Goal: Task Accomplishment & Management: Manage account settings

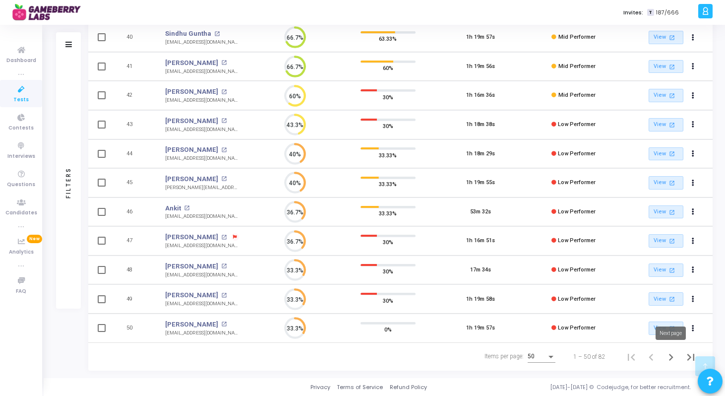
click at [669, 354] on icon "Next page" at bounding box center [671, 356] width 4 height 7
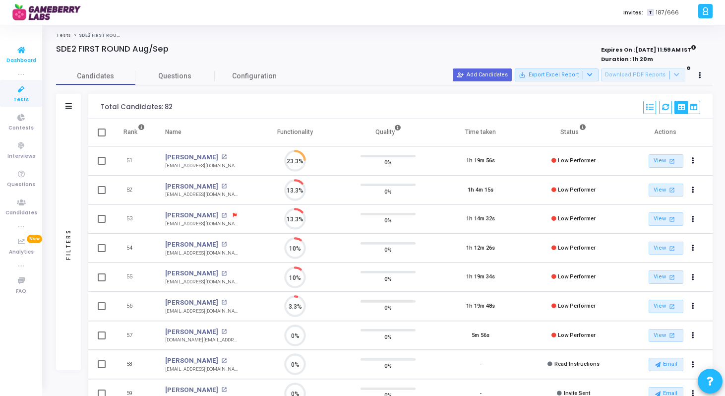
click at [22, 65] on link "Dashboard" at bounding box center [21, 54] width 42 height 27
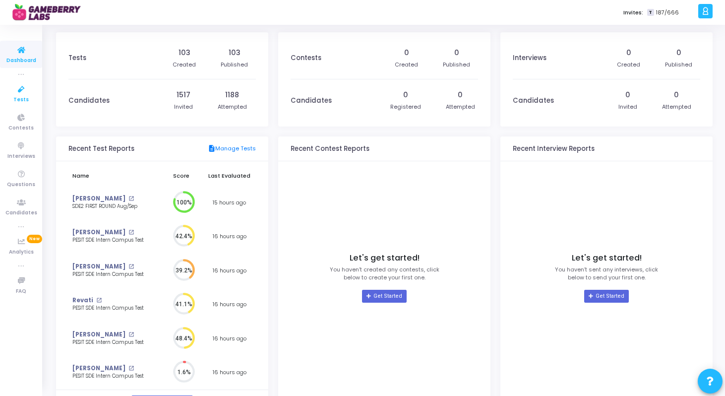
click at [29, 81] on link "Tests" at bounding box center [21, 93] width 42 height 27
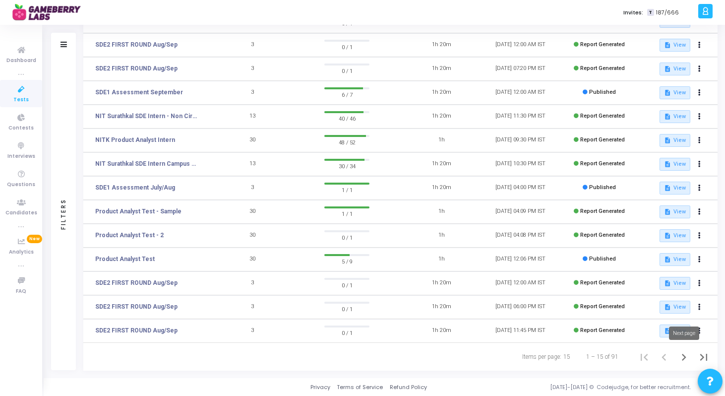
click at [682, 356] on icon "Next page" at bounding box center [684, 357] width 14 height 14
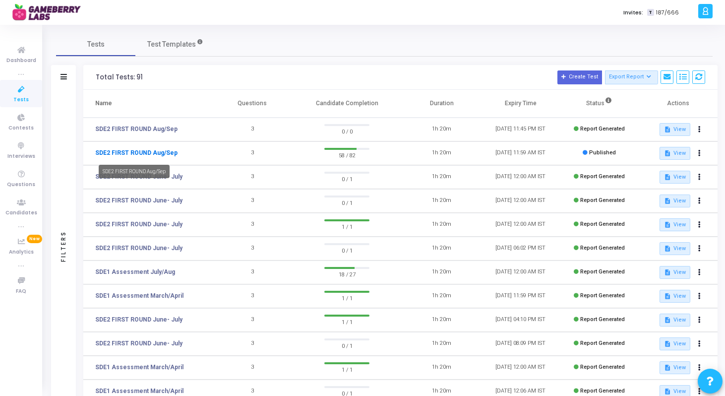
click at [147, 152] on link "SDE2 FIRST ROUND Aug/Sep" at bounding box center [136, 152] width 82 height 9
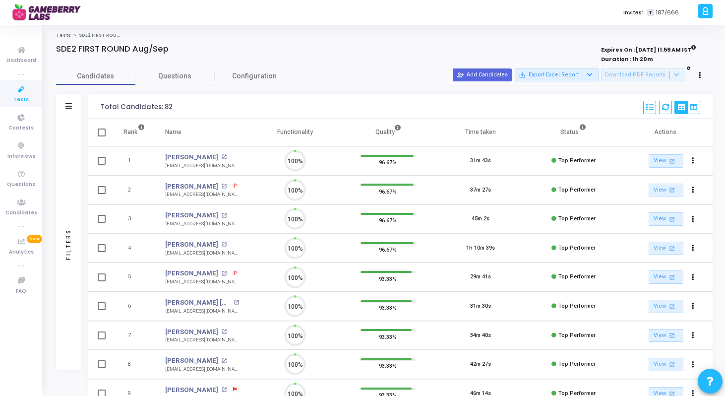
scroll to position [21, 25]
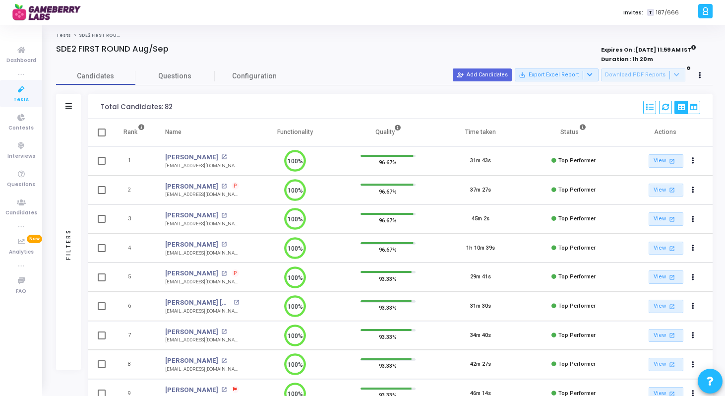
click at [503, 67] on div "Candidates Questions Configuration" at bounding box center [384, 75] width 656 height 17
click at [496, 73] on button "person_add_alt Add Candidates" at bounding box center [482, 74] width 59 height 13
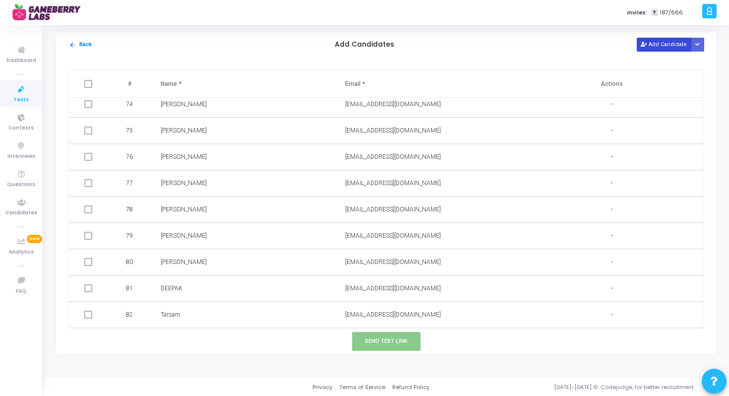
click at [658, 46] on button "Add Candidate" at bounding box center [664, 44] width 55 height 13
click at [402, 317] on input "text" at bounding box center [402, 314] width 114 height 16
paste input "[EMAIL_ADDRESS][DOMAIN_NAME]"
type input "[EMAIL_ADDRESS][DOMAIN_NAME]"
click at [250, 318] on input "text" at bounding box center [218, 314] width 114 height 16
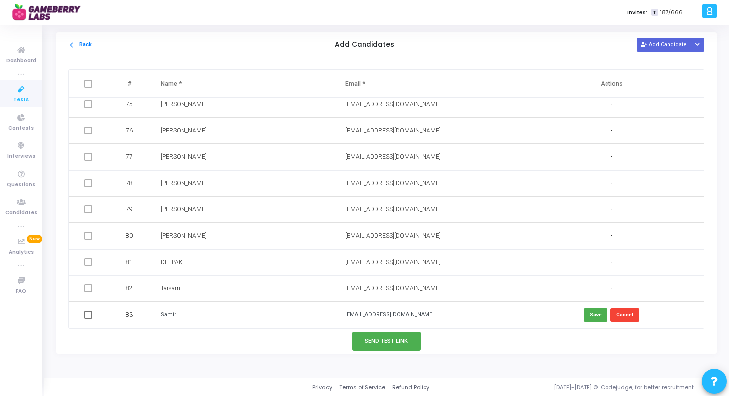
click at [226, 312] on input "Samir" at bounding box center [218, 314] width 114 height 16
paste input "eer [PERSON_NAME]"
type input "[PERSON_NAME]"
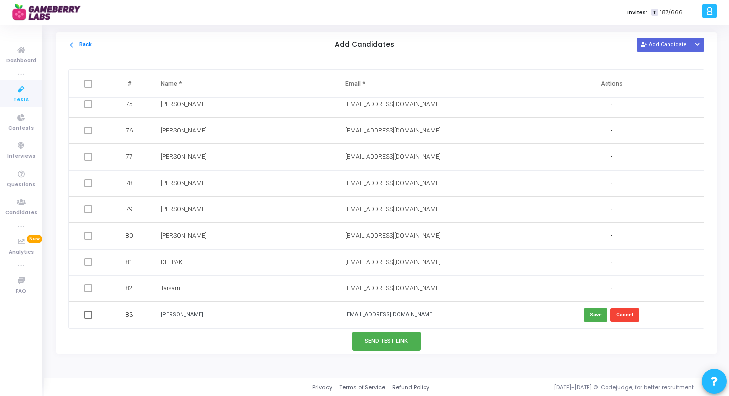
click at [577, 309] on td "Save Cancel" at bounding box center [611, 314] width 184 height 26
click at [591, 313] on button "Save" at bounding box center [596, 314] width 24 height 13
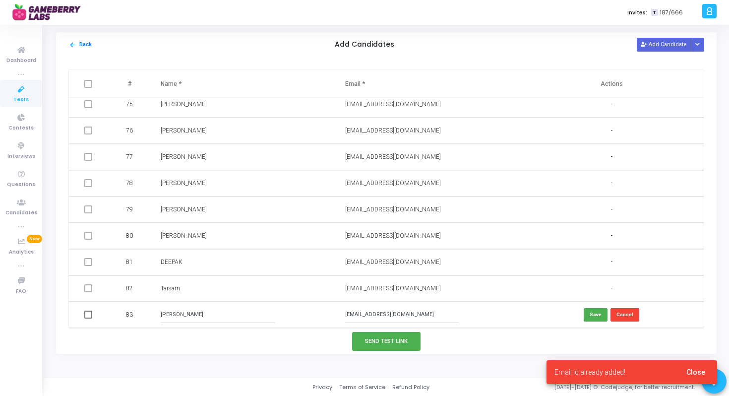
click at [88, 314] on span at bounding box center [88, 314] width 8 height 8
click at [88, 318] on input "checkbox" at bounding box center [88, 318] width 0 height 0
checkbox input "true"
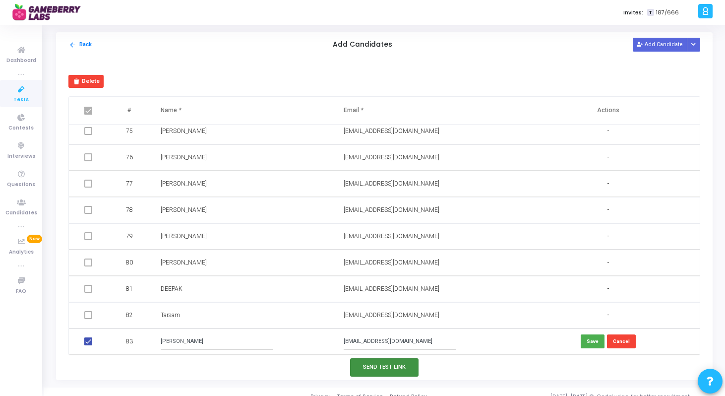
click at [382, 366] on button "Send Test Link" at bounding box center [384, 367] width 68 height 18
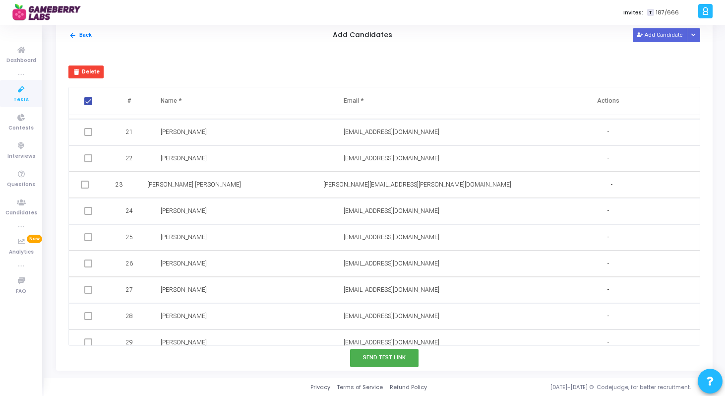
click at [27, 94] on icon at bounding box center [21, 89] width 21 height 12
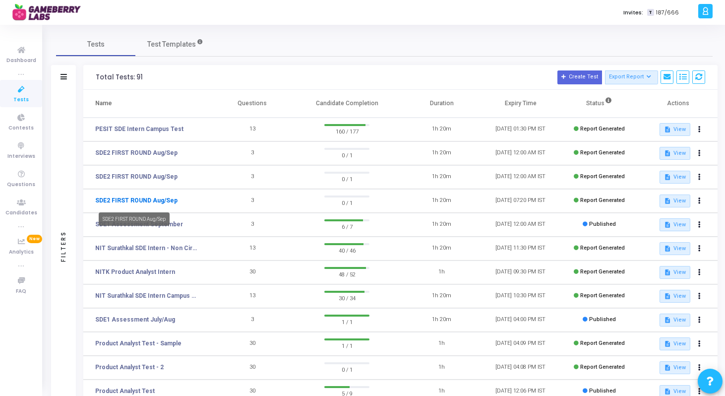
click at [135, 200] on link "SDE2 FIRST ROUND Aug/Sep" at bounding box center [136, 200] width 82 height 9
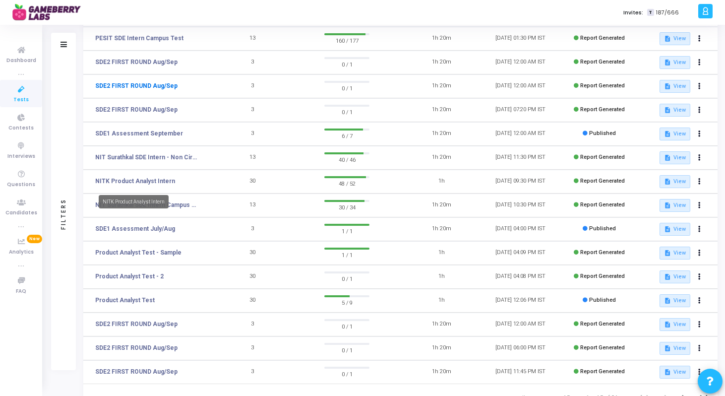
scroll to position [132, 0]
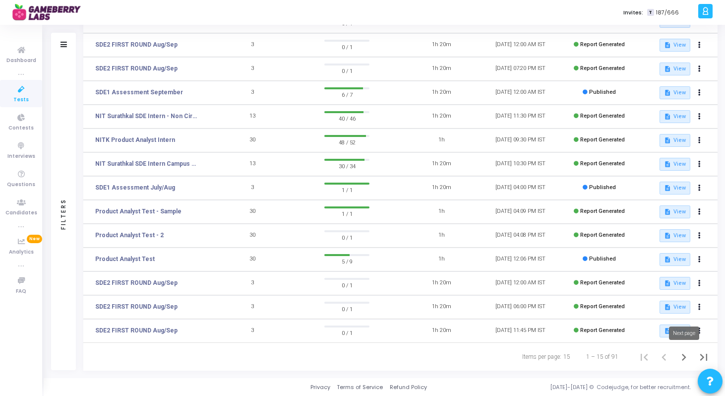
click at [686, 358] on icon "Next page" at bounding box center [684, 357] width 14 height 14
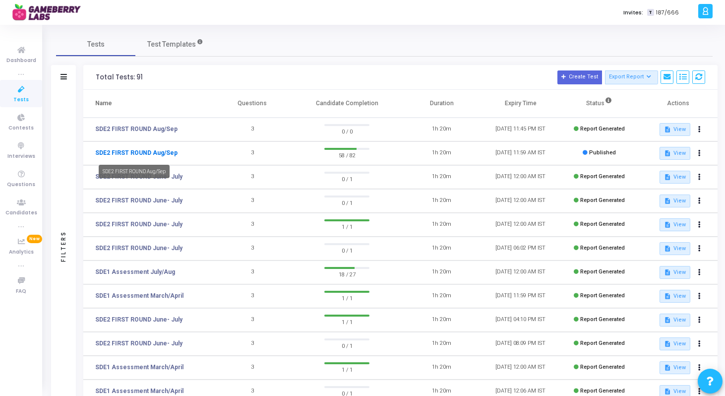
click at [161, 154] on link "SDE2 FIRST ROUND Aug/Sep" at bounding box center [136, 152] width 82 height 9
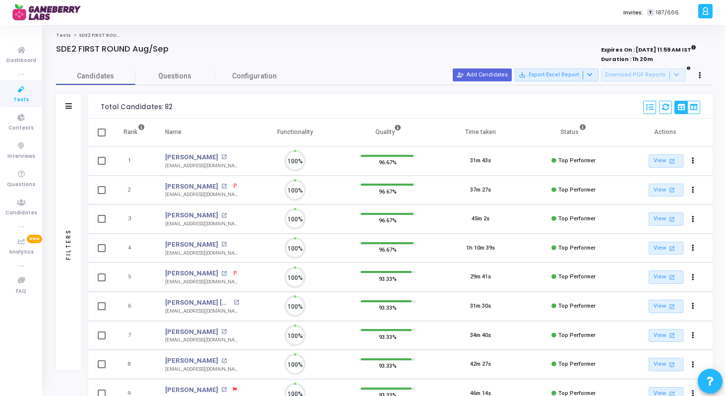
scroll to position [21, 25]
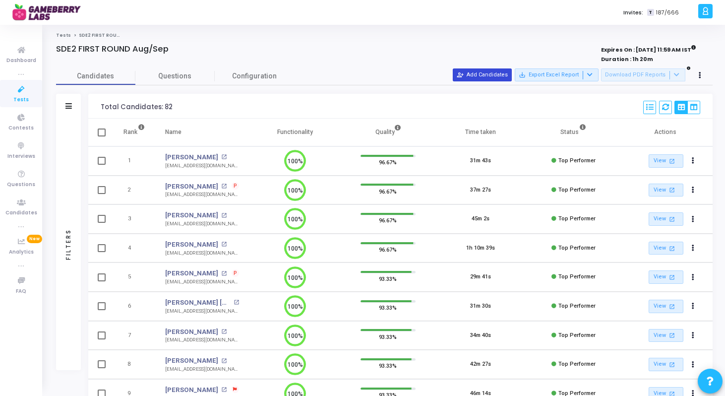
click at [500, 75] on button "person_add_alt Add Candidates" at bounding box center [482, 74] width 59 height 13
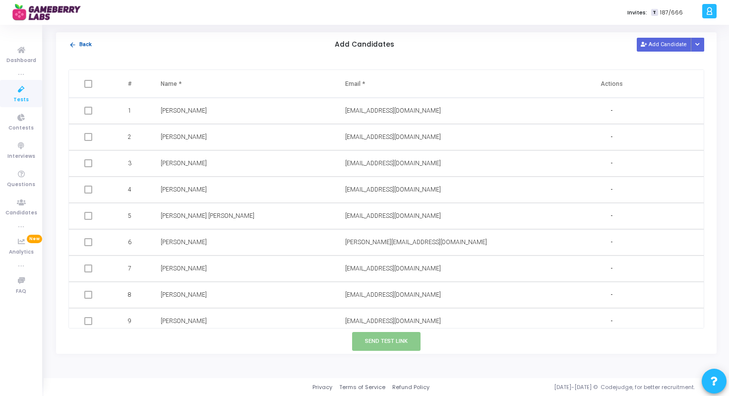
click at [74, 46] on mat-icon "arrow_back" at bounding box center [72, 44] width 7 height 7
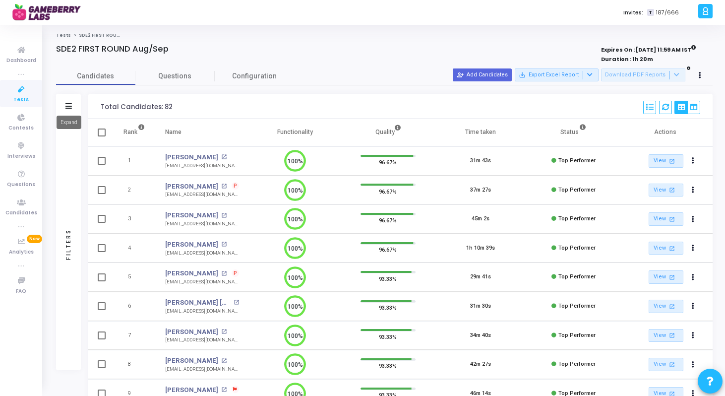
click at [66, 107] on icon at bounding box center [68, 105] width 6 height 5
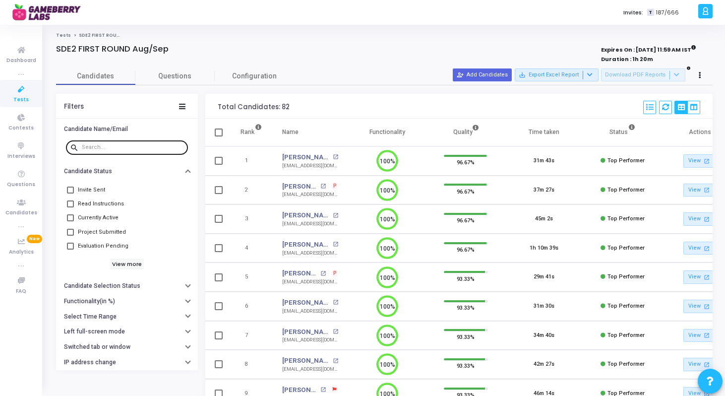
click at [129, 151] on div at bounding box center [133, 147] width 102 height 16
paste input "[PERSON_NAME]"
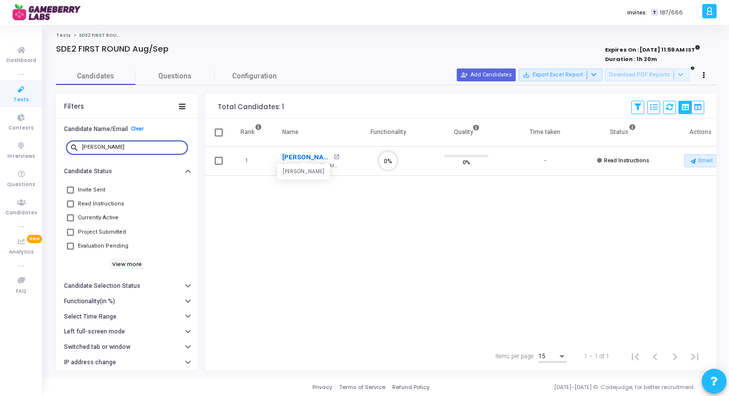
type input "[PERSON_NAME]"
click at [303, 153] on link "[PERSON_NAME]" at bounding box center [306, 157] width 49 height 10
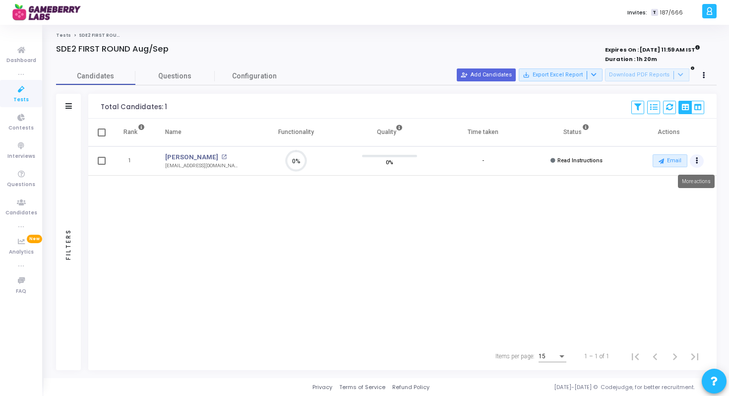
click at [694, 157] on button "Actions" at bounding box center [697, 161] width 14 height 14
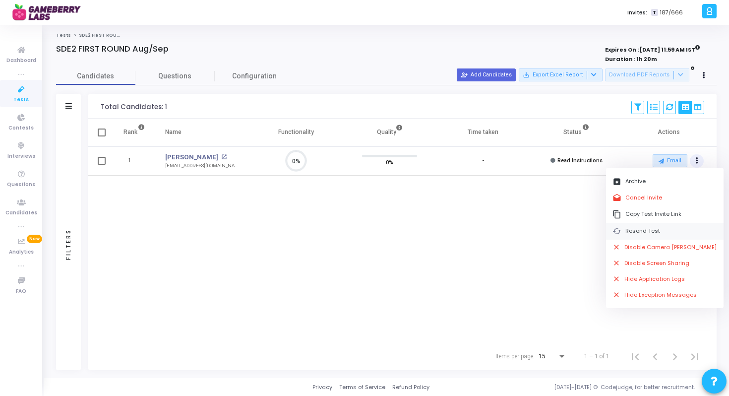
click at [662, 230] on button "cached Resend Test" at bounding box center [664, 231] width 117 height 16
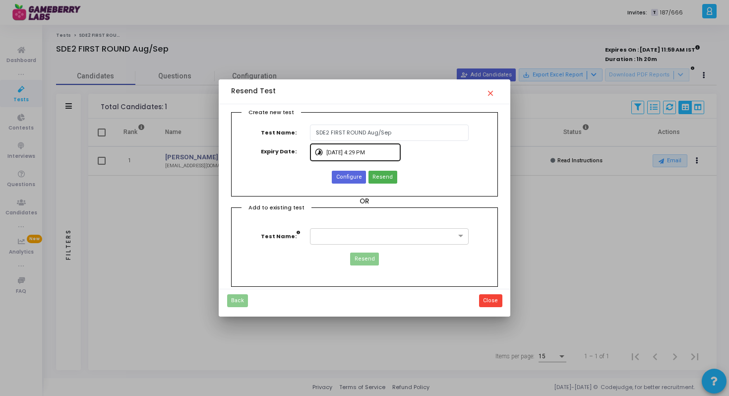
click at [382, 150] on input "[DATE] 4:29 PM" at bounding box center [361, 153] width 70 height 6
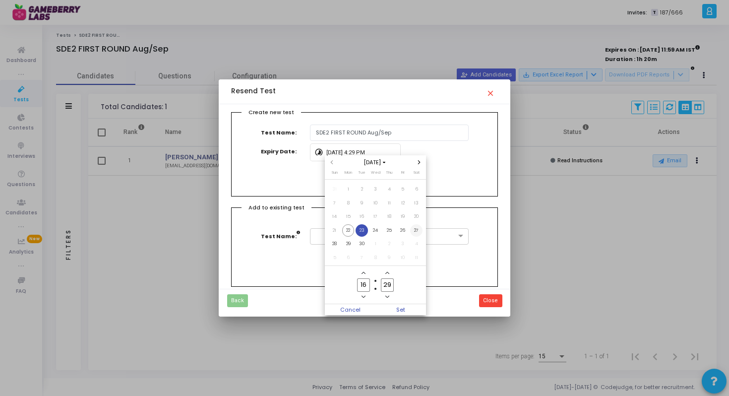
click at [419, 228] on span "27" at bounding box center [416, 230] width 12 height 12
click at [401, 308] on span "Set" at bounding box center [400, 309] width 51 height 11
type input "[DATE] 4:29 PM"
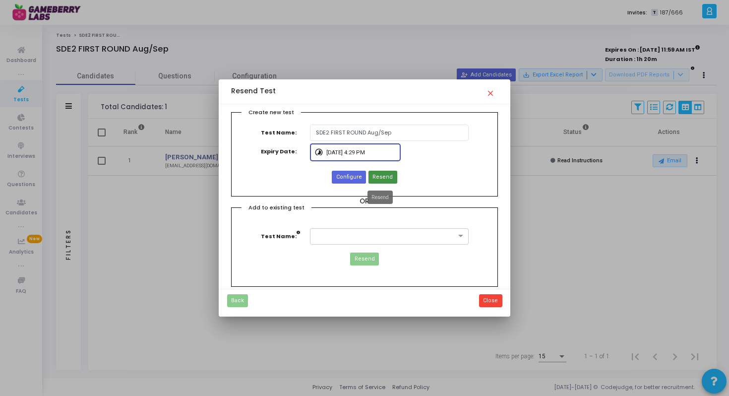
click at [378, 176] on span "Resend" at bounding box center [382, 177] width 20 height 8
click at [359, 152] on input "[DATE] 4:29 PM" at bounding box center [361, 153] width 70 height 6
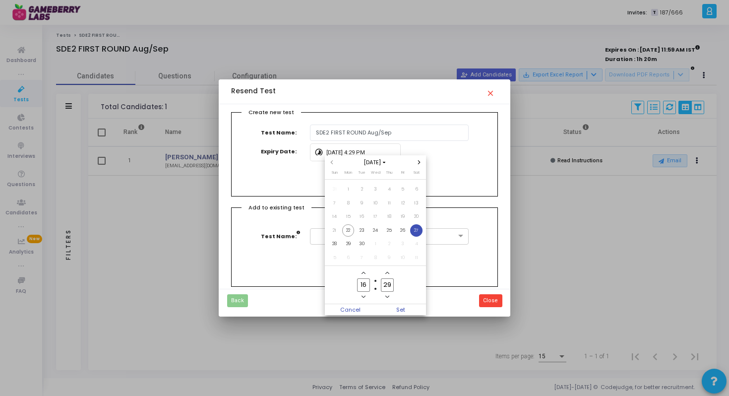
click at [412, 231] on span "27" at bounding box center [416, 230] width 12 height 12
click at [364, 272] on icon "Add a hour" at bounding box center [363, 273] width 4 height 2
type input "18"
click at [389, 275] on span "Add a minute" at bounding box center [387, 273] width 8 height 8
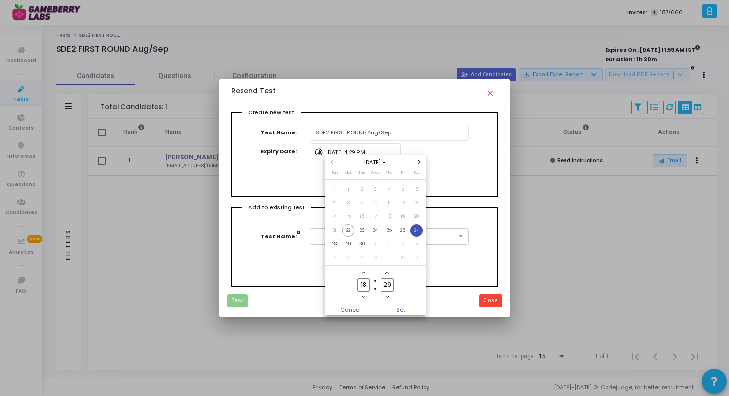
type input "30"
click at [405, 310] on span "Set" at bounding box center [400, 309] width 51 height 11
type input "[DATE] 6:30 PM"
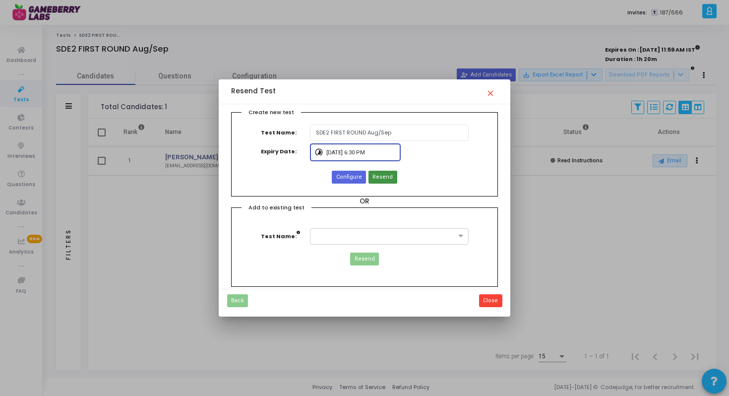
click at [383, 173] on span "Resend" at bounding box center [382, 177] width 20 height 8
